Goal: Browse casually

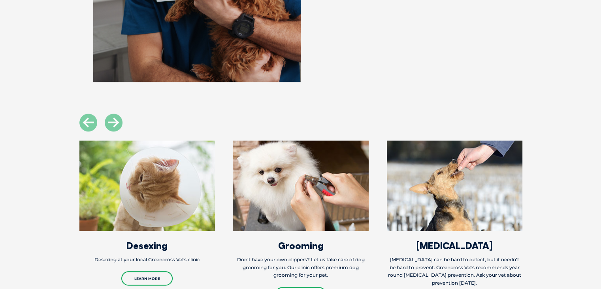
scroll to position [909, 0]
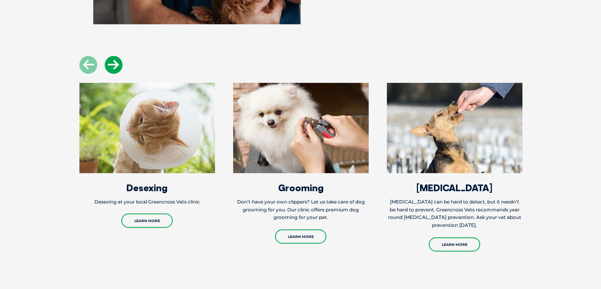
click at [117, 64] on icon at bounding box center [114, 65] width 18 height 18
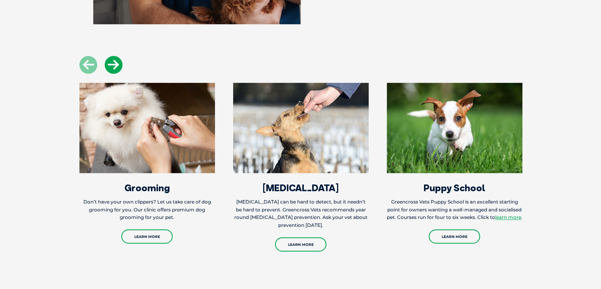
click at [117, 64] on icon at bounding box center [114, 65] width 18 height 18
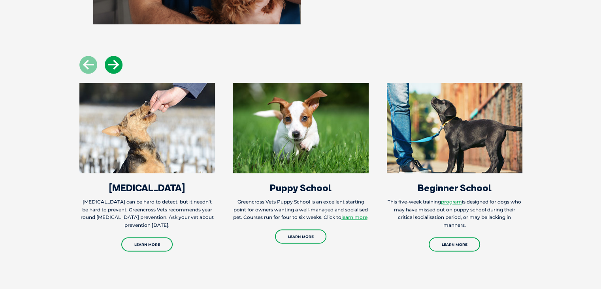
click at [117, 64] on icon at bounding box center [114, 65] width 18 height 18
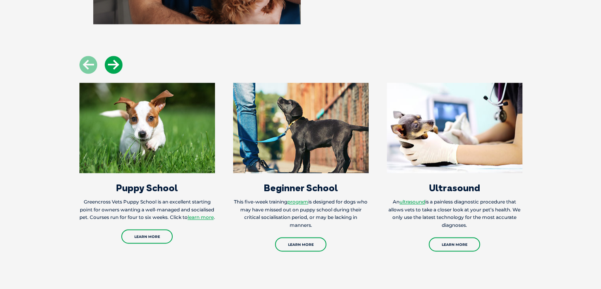
click at [117, 64] on icon at bounding box center [114, 65] width 18 height 18
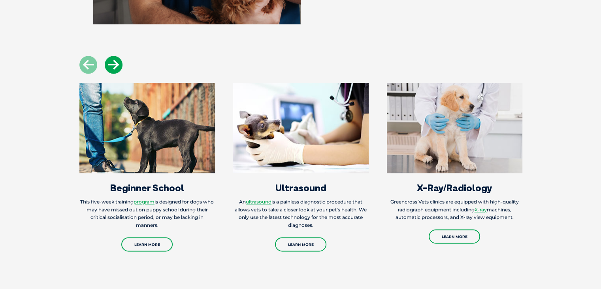
click at [117, 64] on icon at bounding box center [114, 65] width 18 height 18
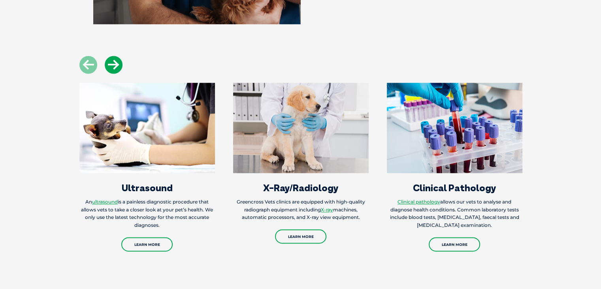
click at [117, 64] on icon at bounding box center [114, 65] width 18 height 18
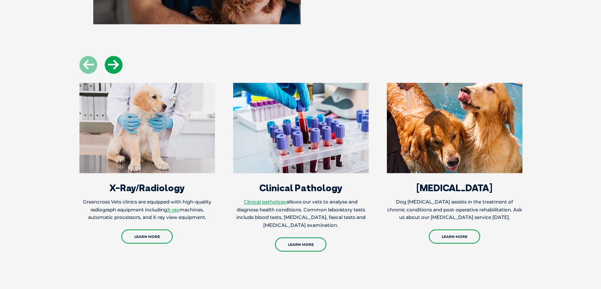
click at [117, 64] on icon at bounding box center [114, 65] width 18 height 18
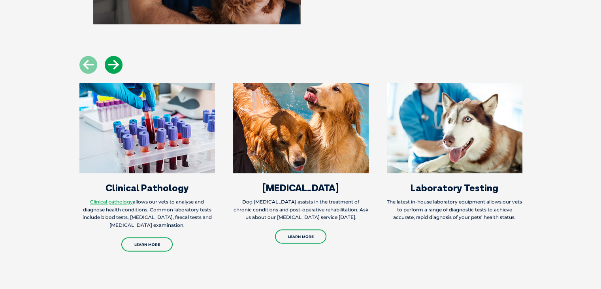
click at [115, 62] on icon at bounding box center [114, 65] width 18 height 18
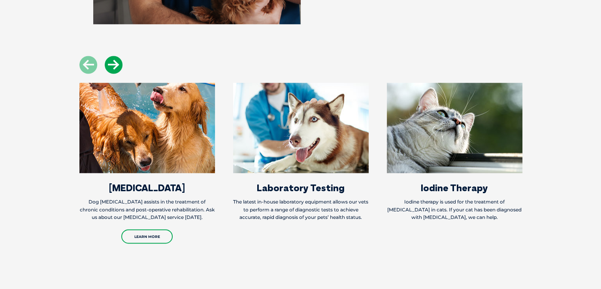
click at [115, 62] on icon at bounding box center [114, 65] width 18 height 18
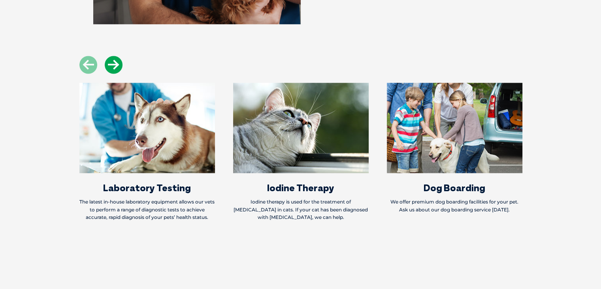
click at [115, 62] on icon at bounding box center [114, 65] width 18 height 18
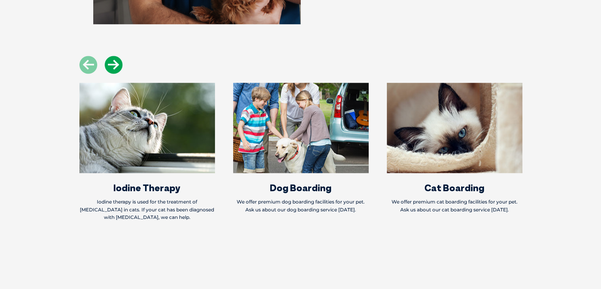
click at [115, 62] on icon at bounding box center [114, 65] width 18 height 18
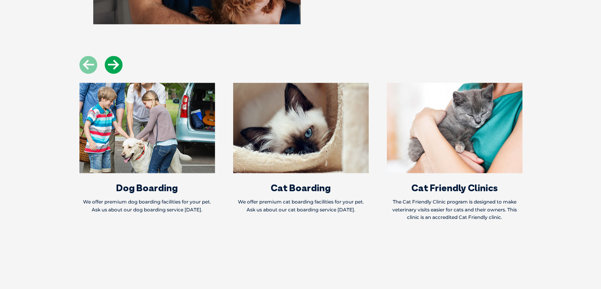
click at [115, 62] on icon at bounding box center [114, 65] width 18 height 18
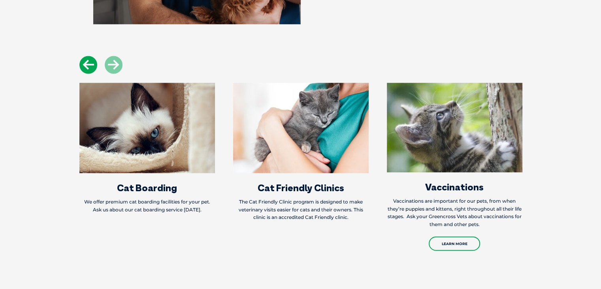
click at [88, 62] on icon at bounding box center [88, 65] width 18 height 18
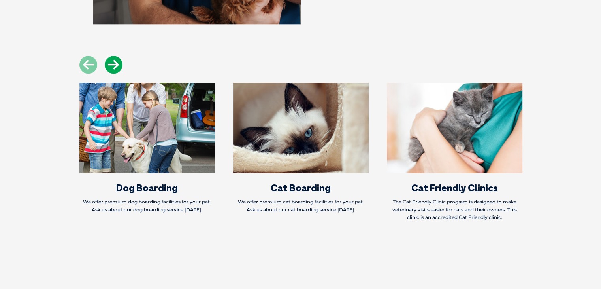
click at [120, 65] on icon at bounding box center [114, 65] width 18 height 18
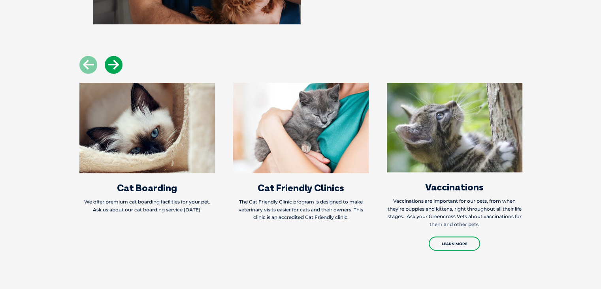
click at [120, 65] on icon at bounding box center [114, 65] width 18 height 18
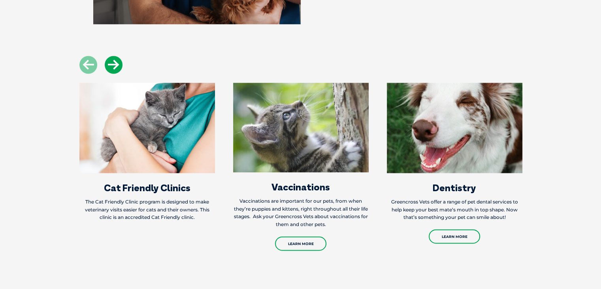
click at [120, 65] on icon at bounding box center [114, 65] width 18 height 18
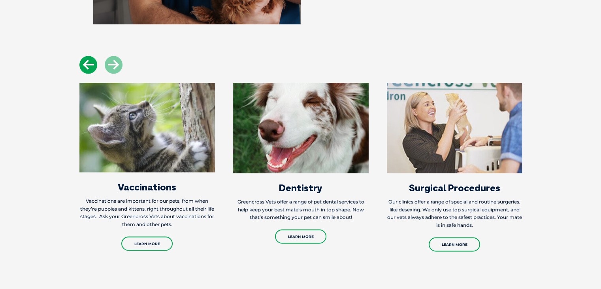
click at [81, 65] on icon at bounding box center [88, 65] width 18 height 18
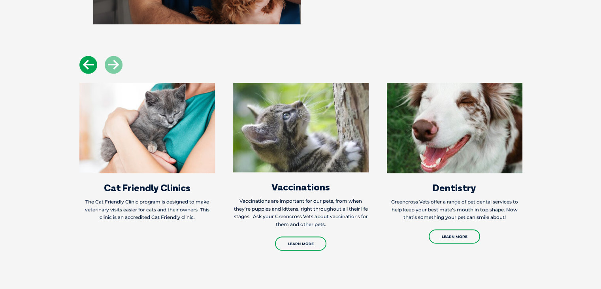
click at [87, 65] on icon at bounding box center [88, 65] width 18 height 18
click at [85, 65] on icon at bounding box center [88, 65] width 18 height 18
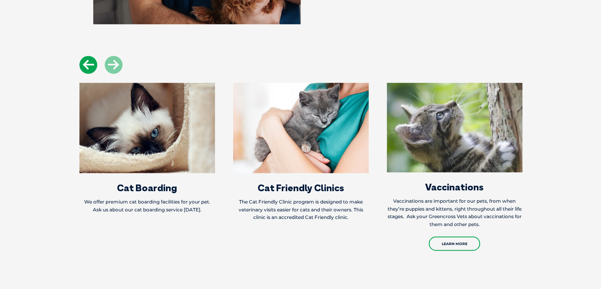
click at [87, 65] on icon at bounding box center [88, 65] width 18 height 18
click at [84, 68] on icon at bounding box center [88, 65] width 18 height 18
